Goal: Transaction & Acquisition: Obtain resource

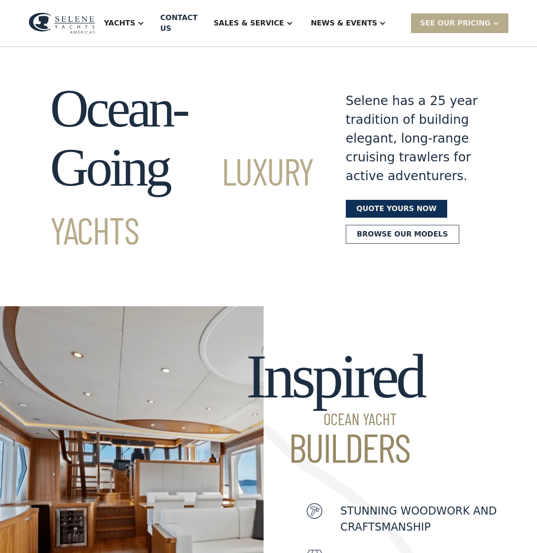
click at [382, 218] on link "Quote yours now" at bounding box center [396, 209] width 101 height 18
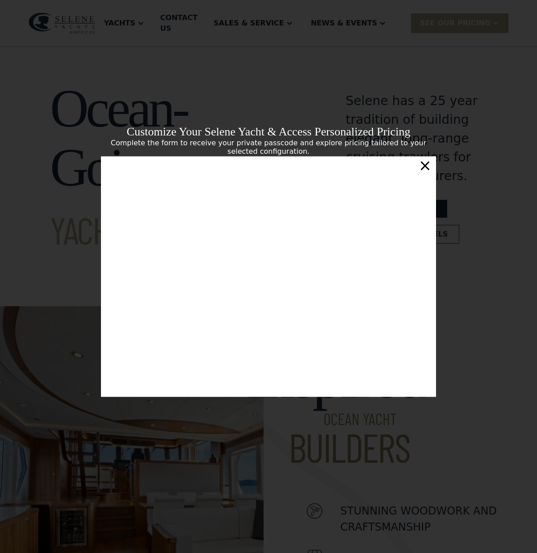
click at [430, 166] on div "×" at bounding box center [425, 165] width 13 height 18
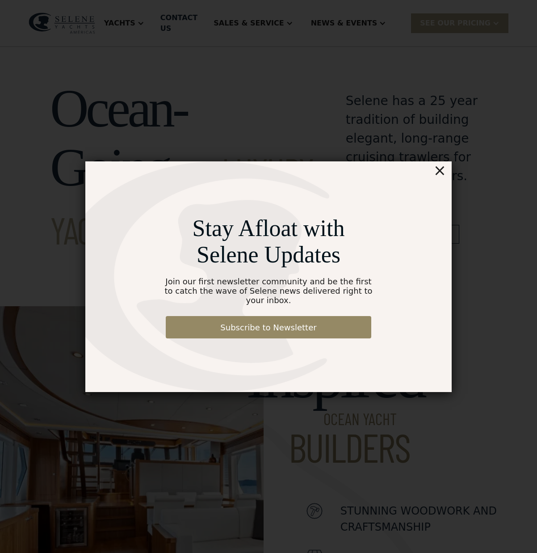
click at [446, 176] on div "×" at bounding box center [439, 170] width 13 height 18
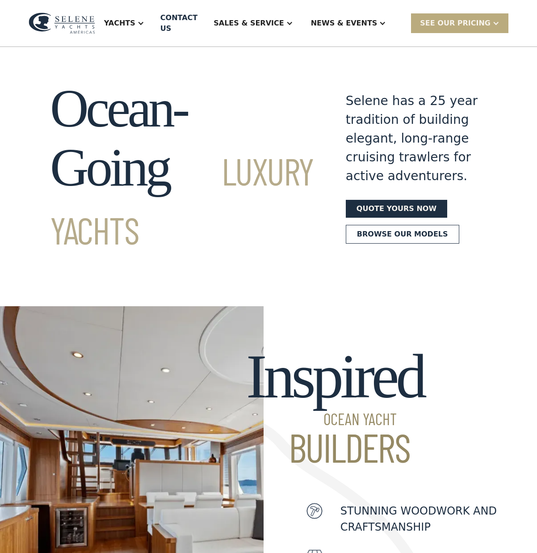
click at [472, 15] on div "SEE Our Pricing" at bounding box center [459, 22] width 97 height 19
click at [472, 46] on link "Get a PASSCODE" at bounding box center [471, 43] width 120 height 20
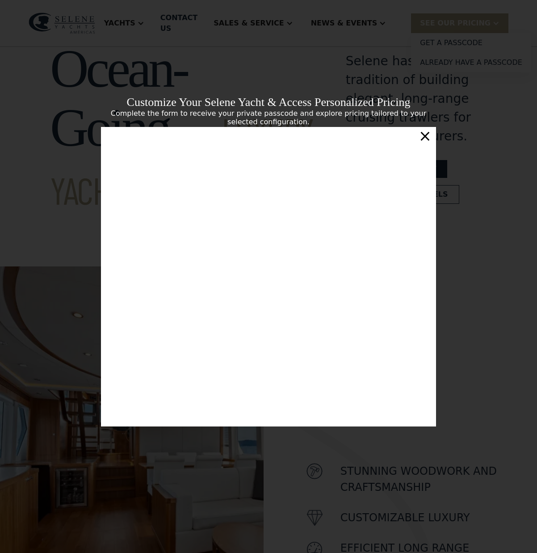
scroll to position [151, 0]
click at [497, 247] on div "Customize Your Selene Yacht & Access Personalized Pricing Complete the form to …" at bounding box center [268, 276] width 537 height 553
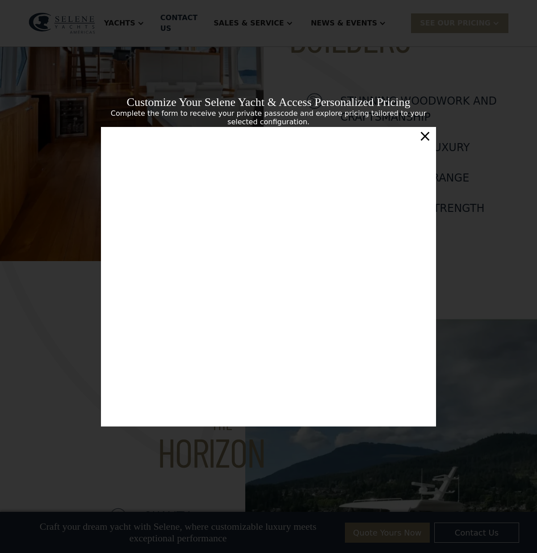
scroll to position [0, 0]
click at [479, 68] on div "Customize Your Selene Yacht & Access Personalized Pricing Complete the form to …" at bounding box center [268, 276] width 537 height 553
click at [423, 134] on div "×" at bounding box center [425, 136] width 13 height 18
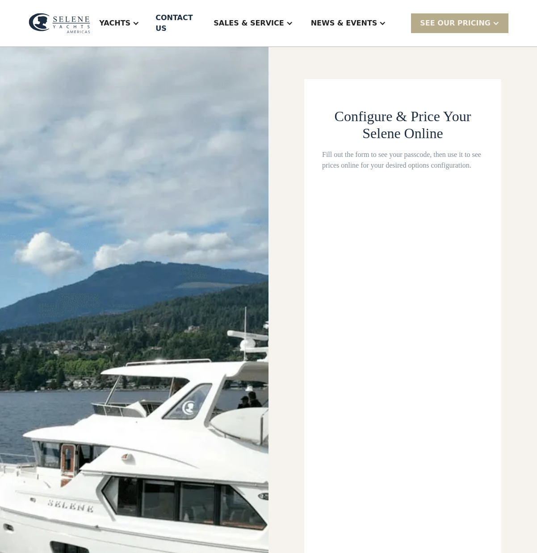
select select "**********"
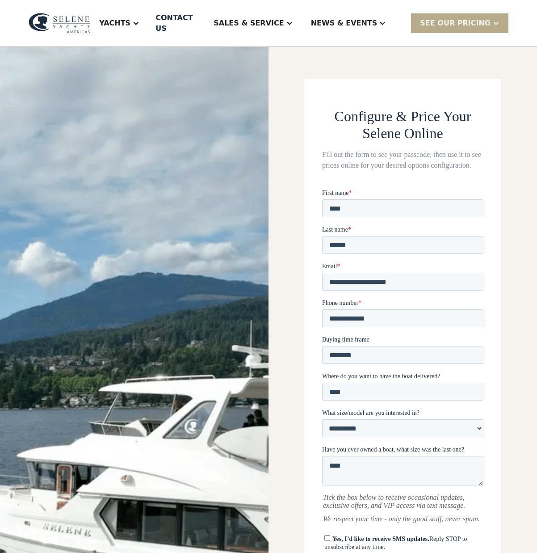
scroll to position [143, 0]
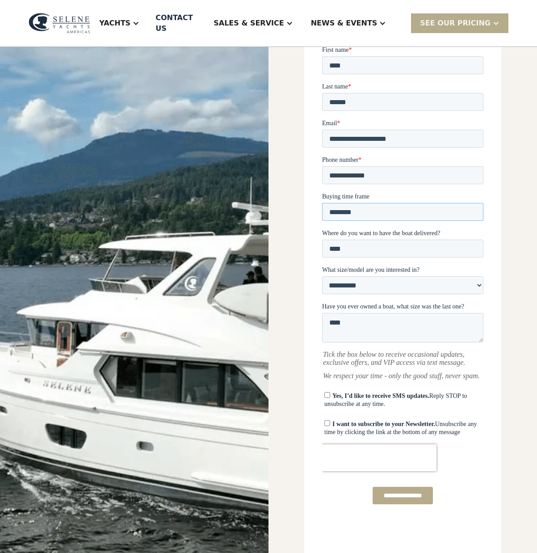
click at [458, 206] on input "********" at bounding box center [402, 211] width 161 height 18
click at [450, 18] on div "SEE Our Pricing" at bounding box center [455, 23] width 71 height 11
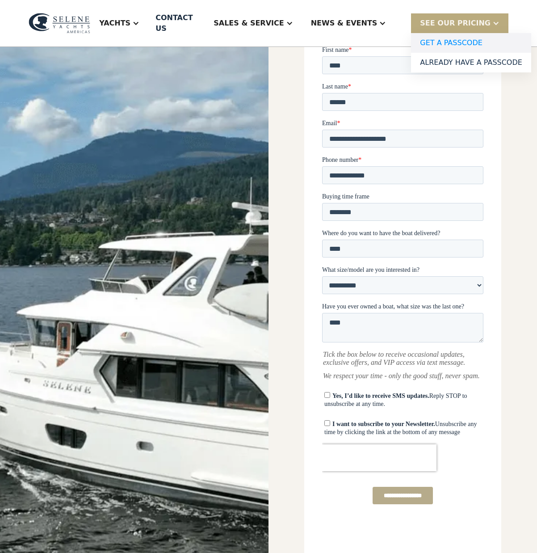
click at [449, 41] on link "Get a PASSCODE" at bounding box center [471, 43] width 120 height 20
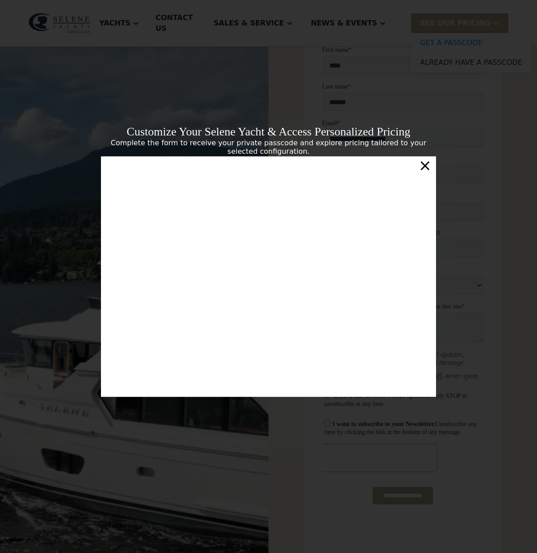
click at [430, 167] on div "×" at bounding box center [425, 165] width 13 height 18
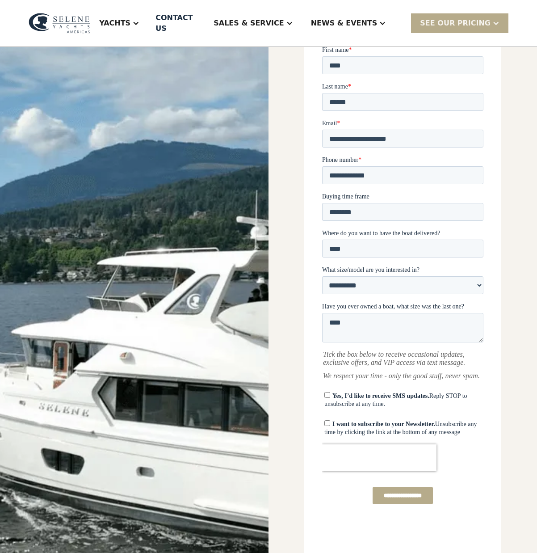
click at [65, 13] on img at bounding box center [60, 23] width 62 height 20
